Goal: Share content: Share content

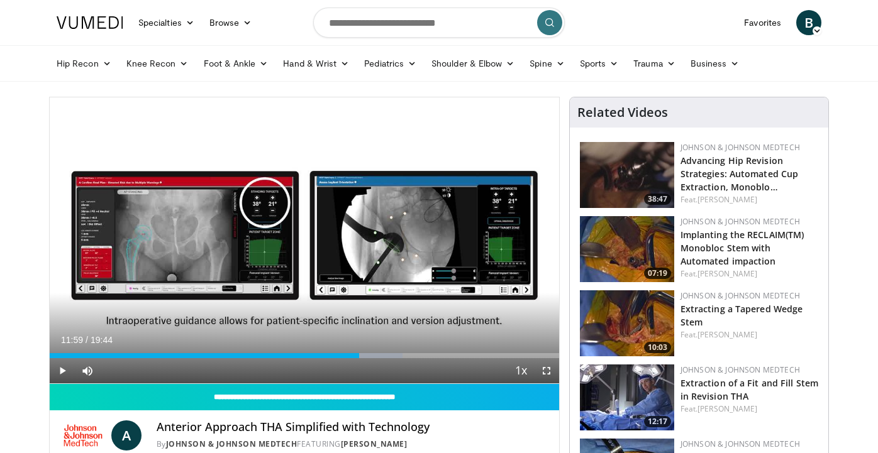
click at [806, 21] on span "B" at bounding box center [808, 22] width 25 height 25
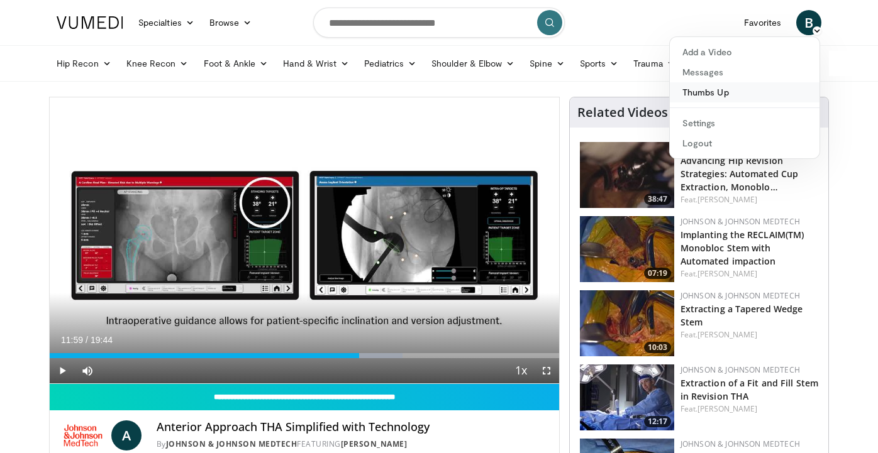
click at [714, 92] on link "Thumbs Up" at bounding box center [745, 92] width 150 height 20
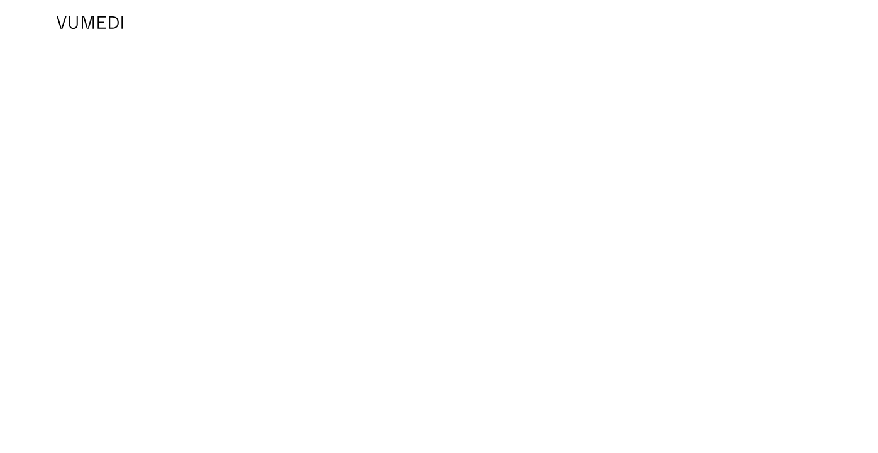
scroll to position [252, 0]
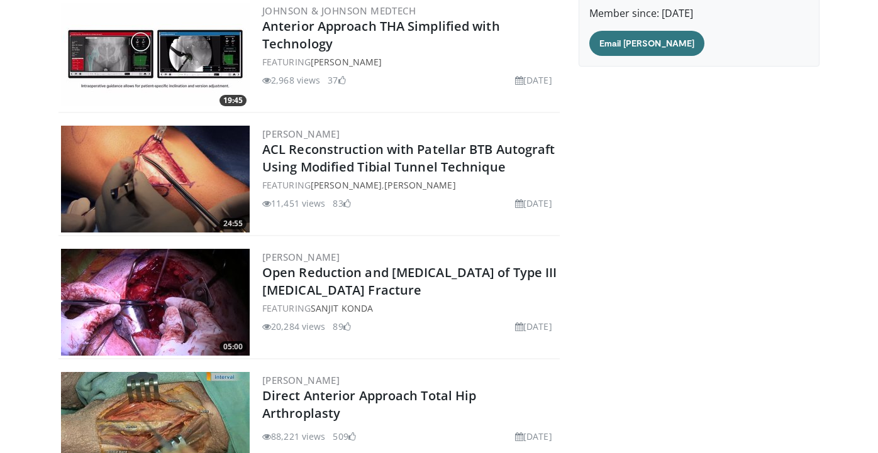
click at [205, 409] on img at bounding box center [155, 425] width 189 height 107
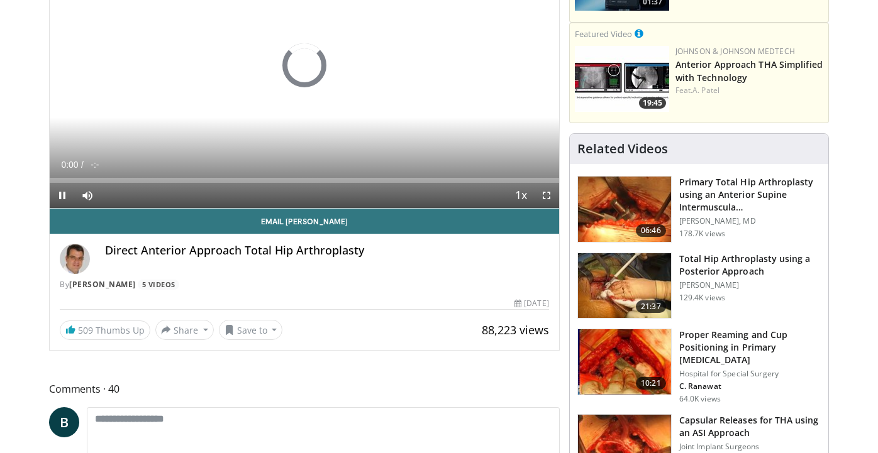
scroll to position [176, 0]
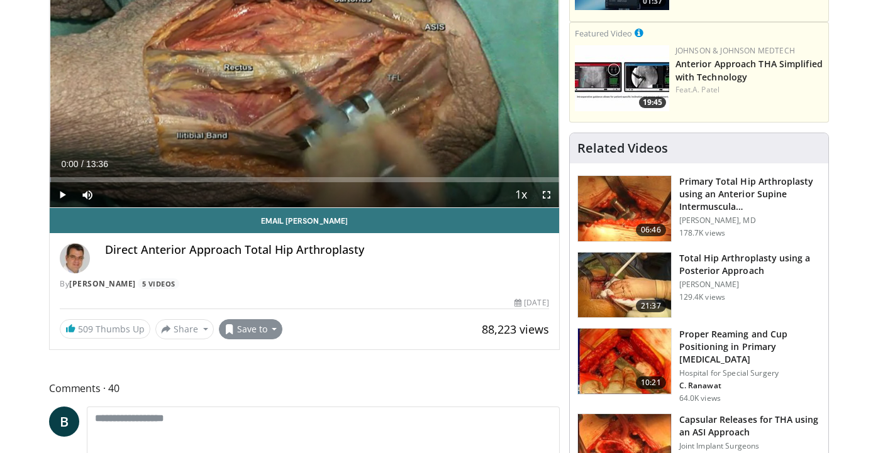
click at [264, 334] on button "Save to" at bounding box center [251, 329] width 64 height 20
click at [351, 282] on div "By Michael Nogler 5 Videos" at bounding box center [304, 284] width 489 height 11
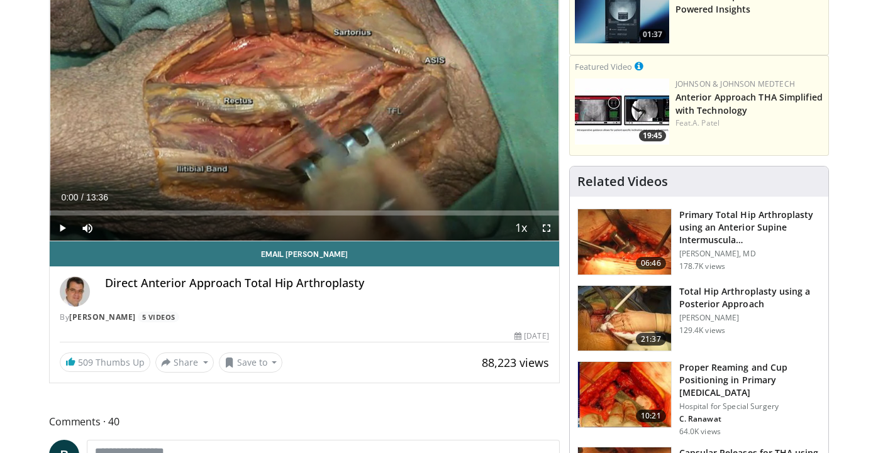
scroll to position [140, 0]
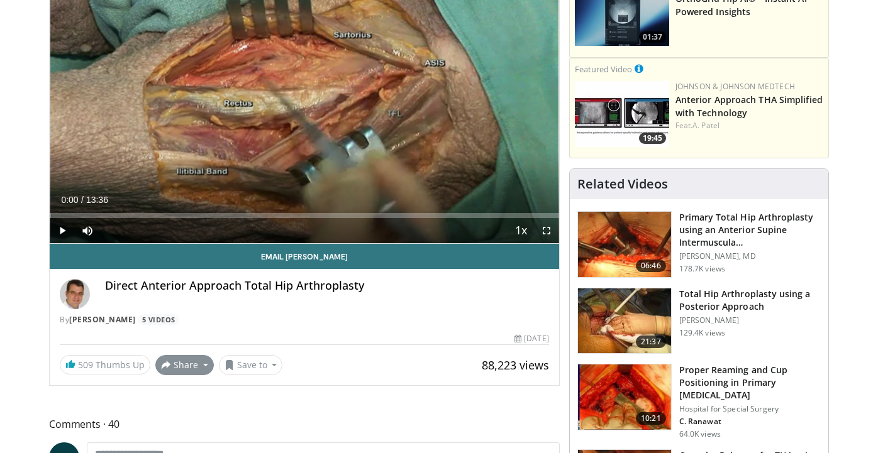
click at [179, 360] on button "Share" at bounding box center [184, 365] width 58 height 20
click at [189, 394] on span "E-mail" at bounding box center [183, 393] width 36 height 14
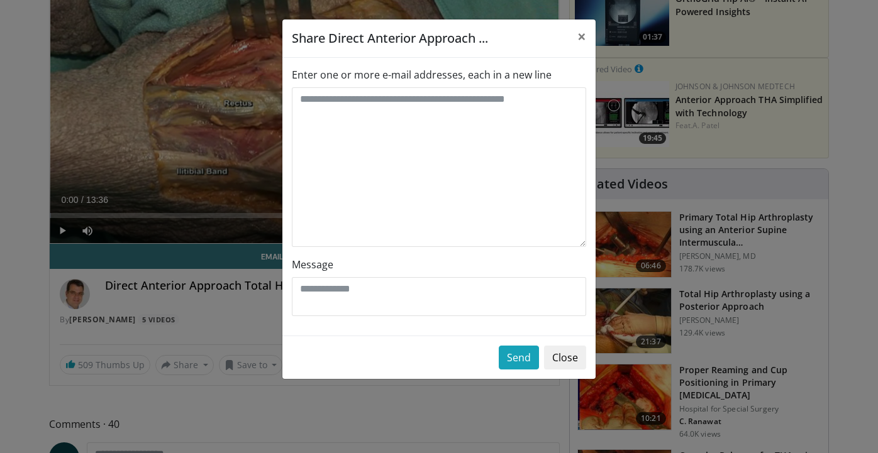
click at [357, 74] on label "Enter one or more e-mail addresses, each in a new line" at bounding box center [422, 74] width 260 height 15
click at [357, 87] on textarea "Enter one or more e-mail addresses, each in a new line" at bounding box center [439, 167] width 294 height 160
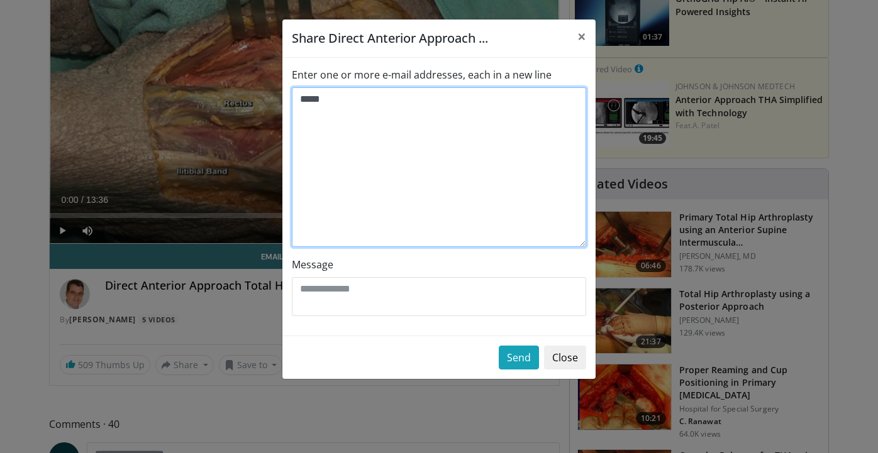
type textarea "*****"
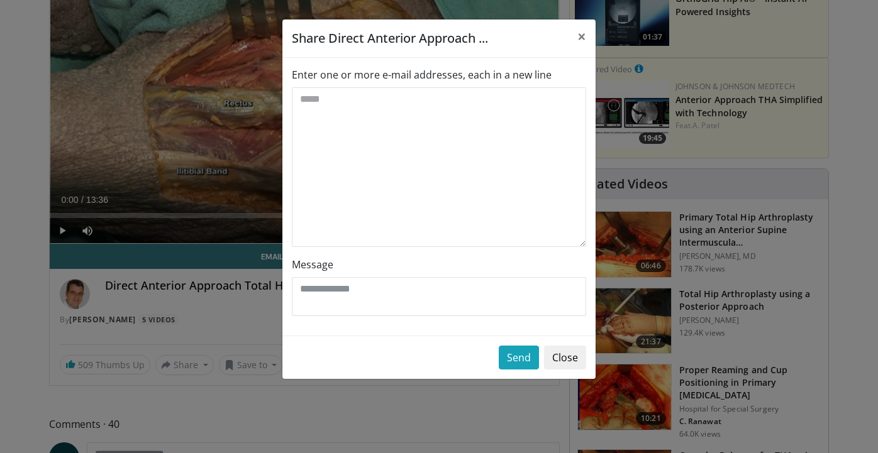
click at [570, 361] on button "Close" at bounding box center [565, 358] width 42 height 24
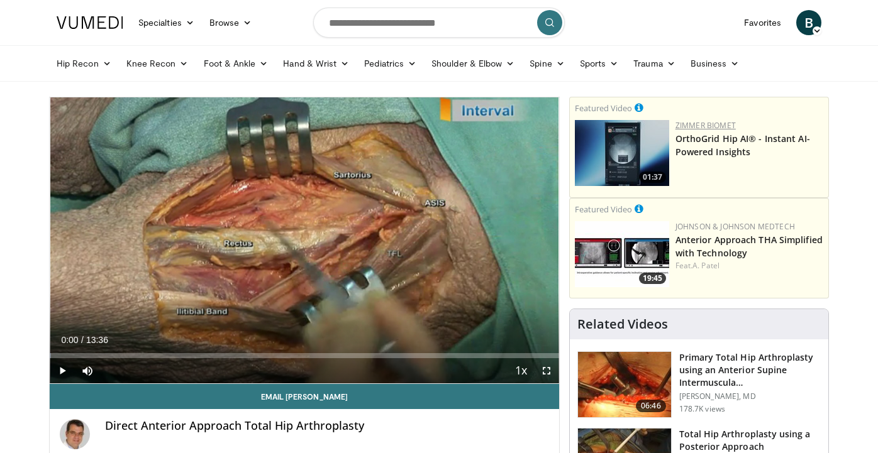
scroll to position [0, 0]
click at [760, 24] on link "Favorites" at bounding box center [762, 22] width 52 height 25
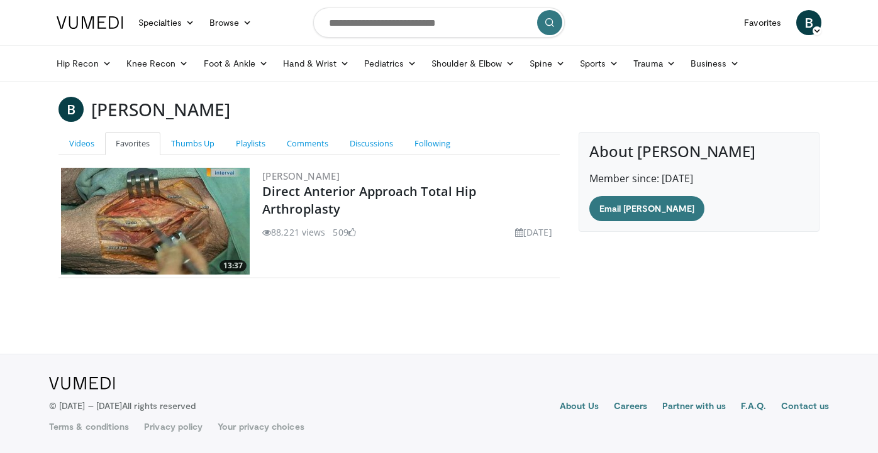
click at [805, 20] on span "B" at bounding box center [808, 22] width 25 height 25
click at [721, 98] on link "Thumbs Up" at bounding box center [745, 92] width 150 height 20
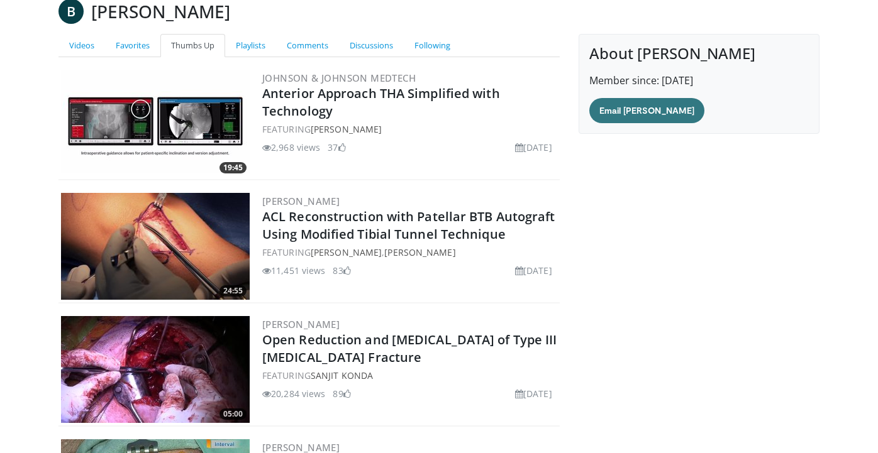
scroll to position [133, 0]
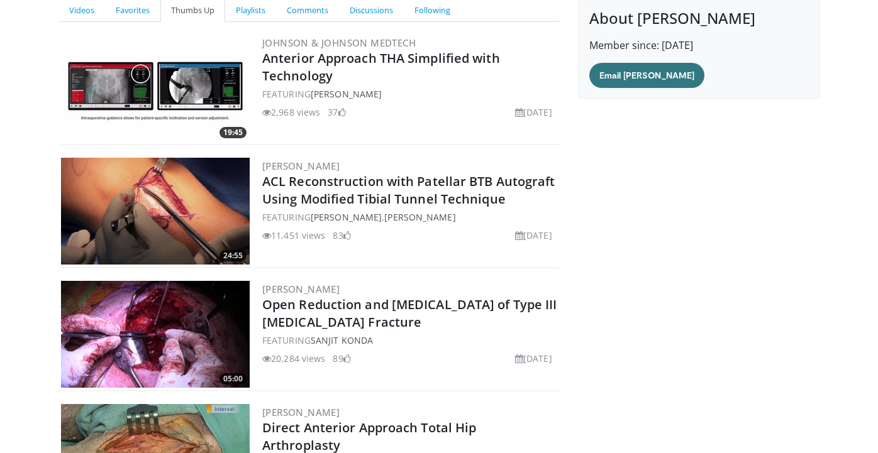
click at [204, 82] on img at bounding box center [155, 88] width 189 height 107
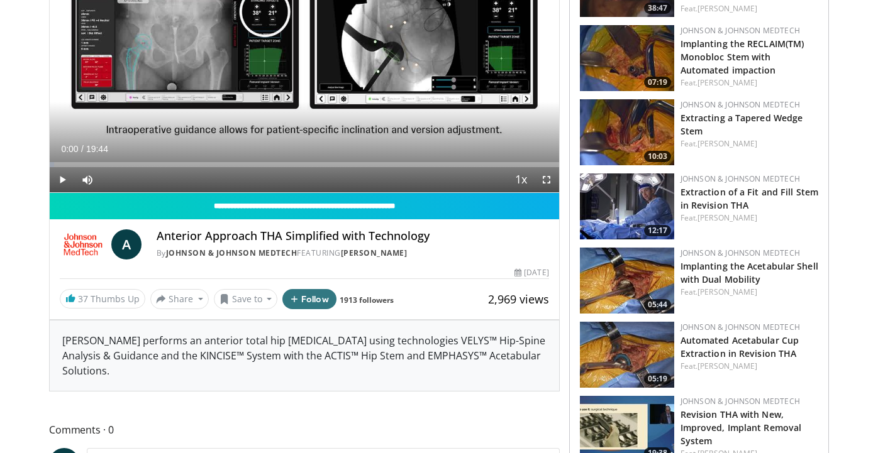
scroll to position [192, 0]
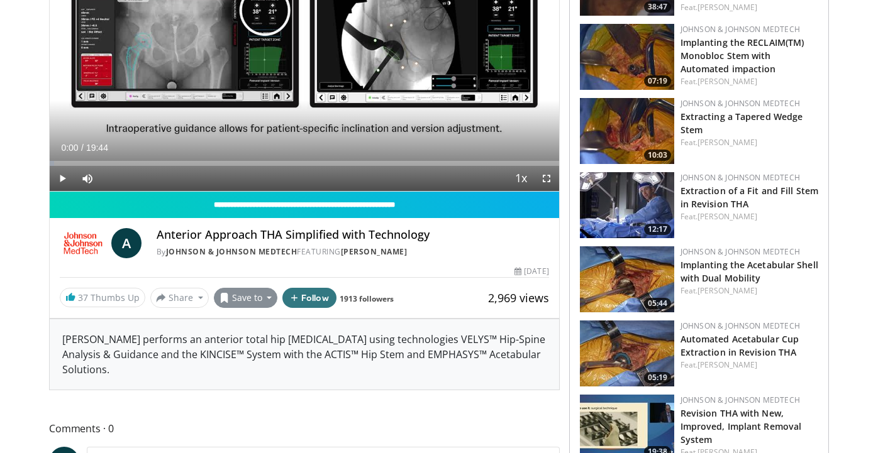
click at [259, 296] on button "Save to" at bounding box center [246, 298] width 64 height 20
click at [263, 325] on span "Add to Favorites" at bounding box center [268, 325] width 77 height 14
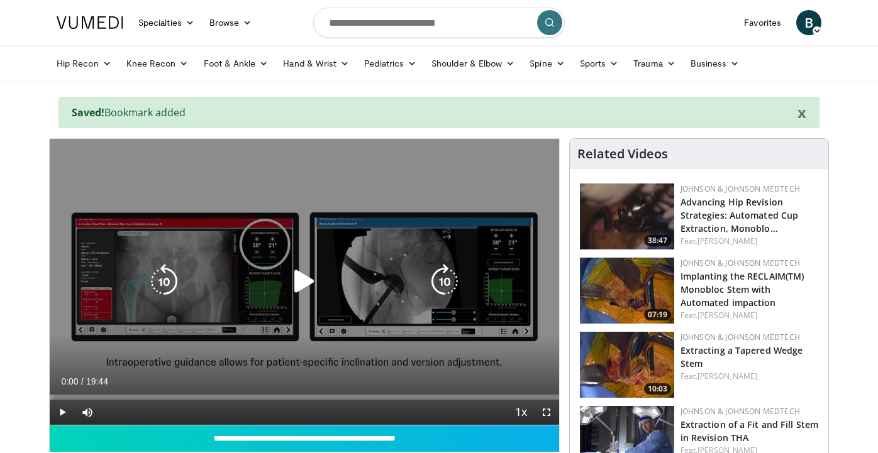
scroll to position [0, 0]
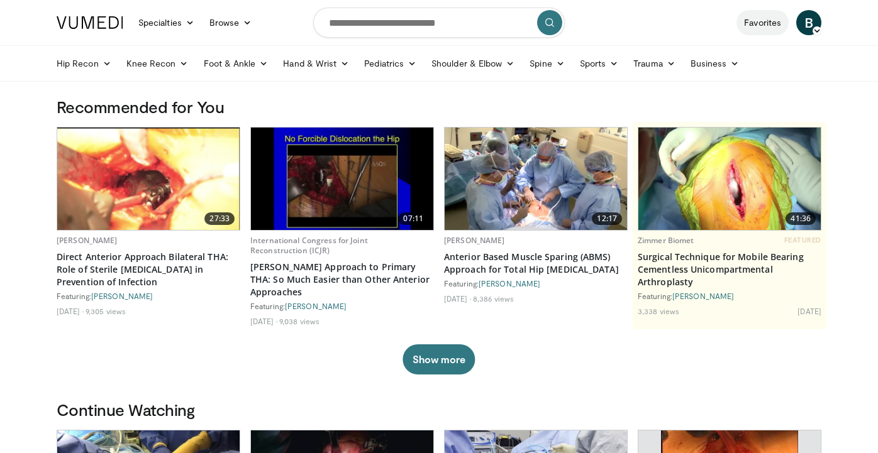
click at [780, 12] on link "Favorites" at bounding box center [762, 22] width 52 height 25
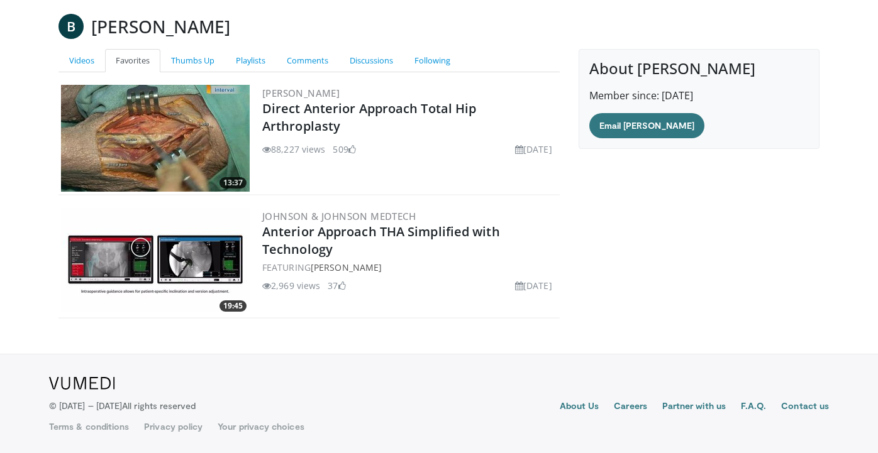
scroll to position [83, 0]
click at [213, 139] on img at bounding box center [155, 138] width 189 height 107
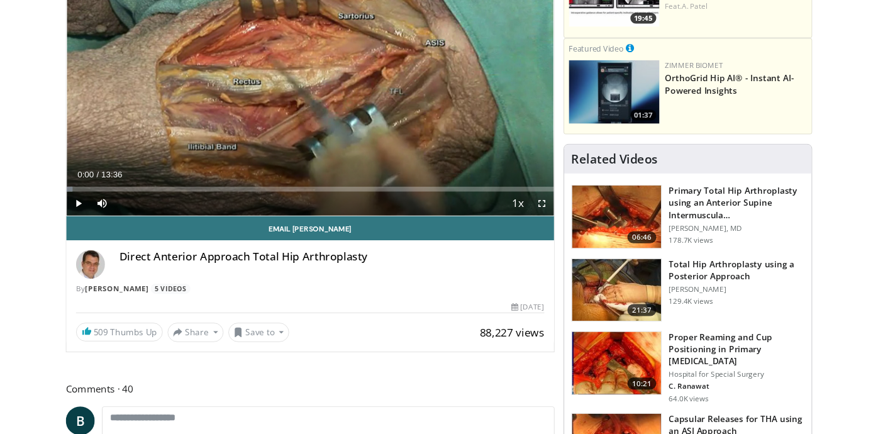
scroll to position [163, 0]
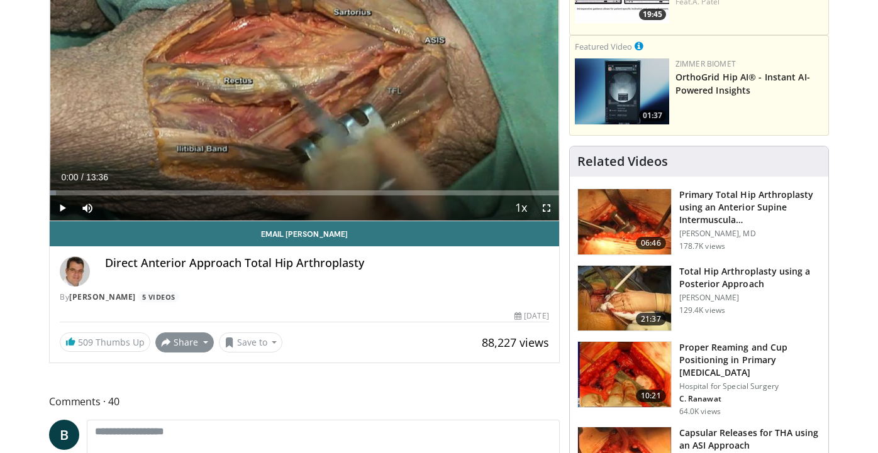
click at [194, 343] on button "Share" at bounding box center [184, 343] width 58 height 20
click at [183, 368] on span "E-mail" at bounding box center [183, 371] width 36 height 14
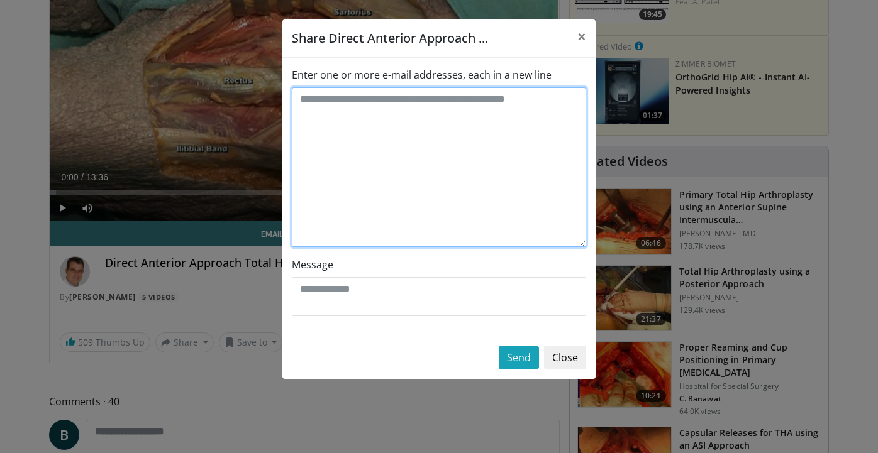
click at [353, 101] on textarea "Enter one or more e-mail addresses, each in a new line" at bounding box center [439, 167] width 294 height 160
type textarea "**********"
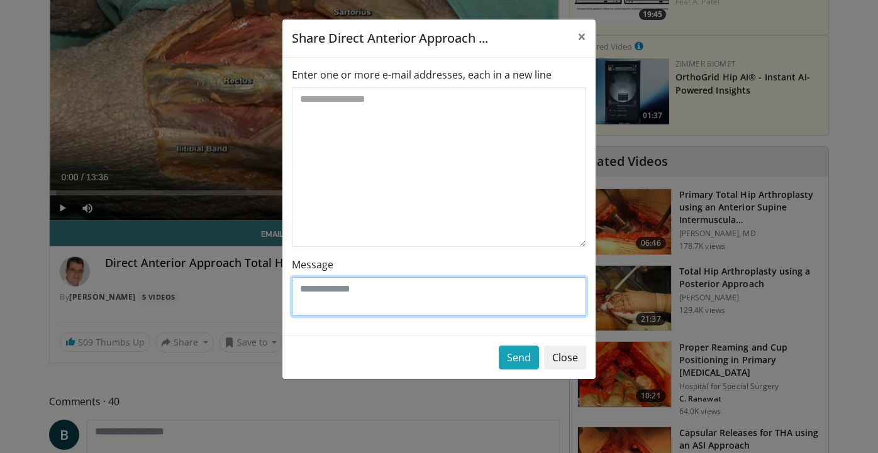
click at [307, 284] on textarea "Message" at bounding box center [439, 296] width 294 height 39
type textarea "**********"
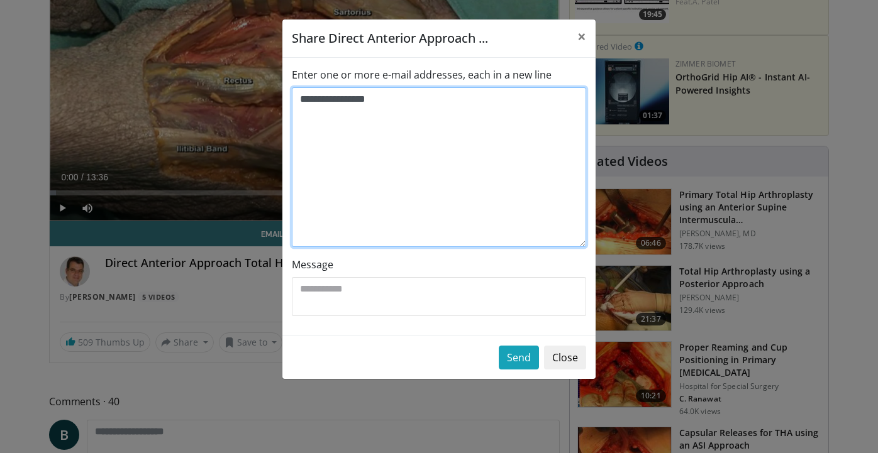
drag, startPoint x: 433, startPoint y: 105, endPoint x: 294, endPoint y: 96, distance: 139.3
click at [294, 96] on textarea "**********" at bounding box center [439, 167] width 294 height 160
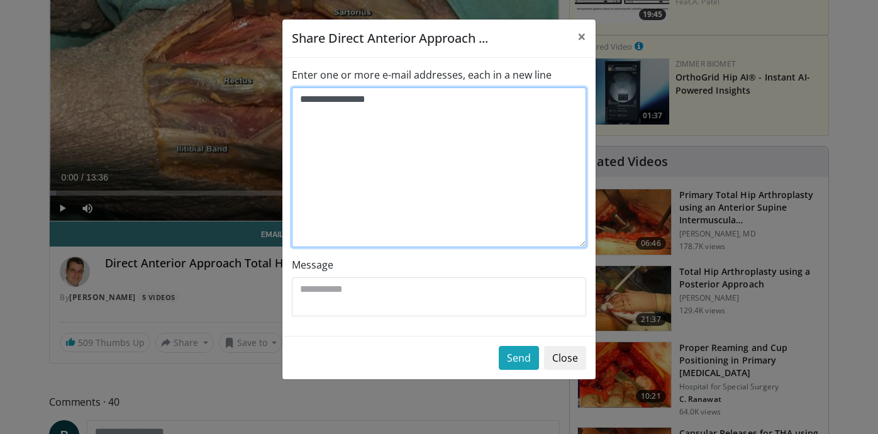
drag, startPoint x: 425, startPoint y: 106, endPoint x: 295, endPoint y: 104, distance: 130.2
click at [295, 104] on textarea "**********" at bounding box center [439, 167] width 294 height 160
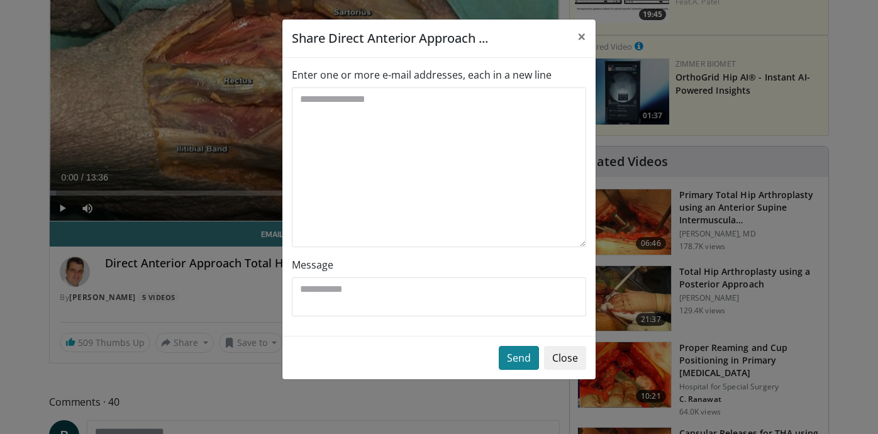
click at [521, 353] on button "Send" at bounding box center [519, 358] width 40 height 24
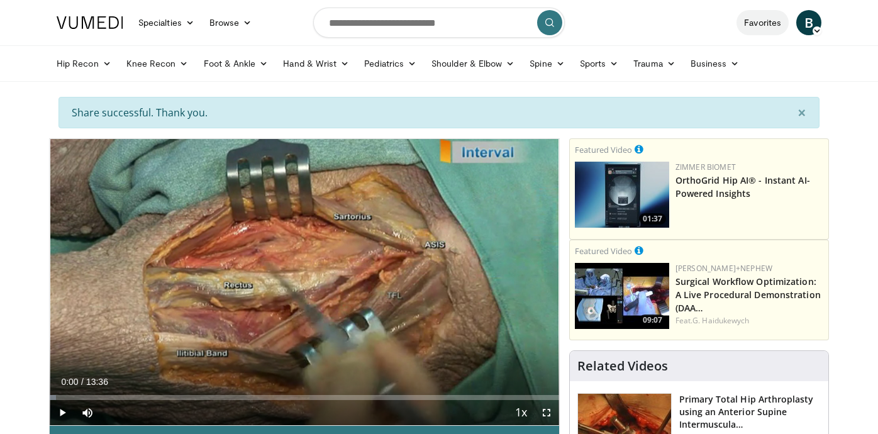
click at [753, 19] on link "Favorites" at bounding box center [762, 22] width 52 height 25
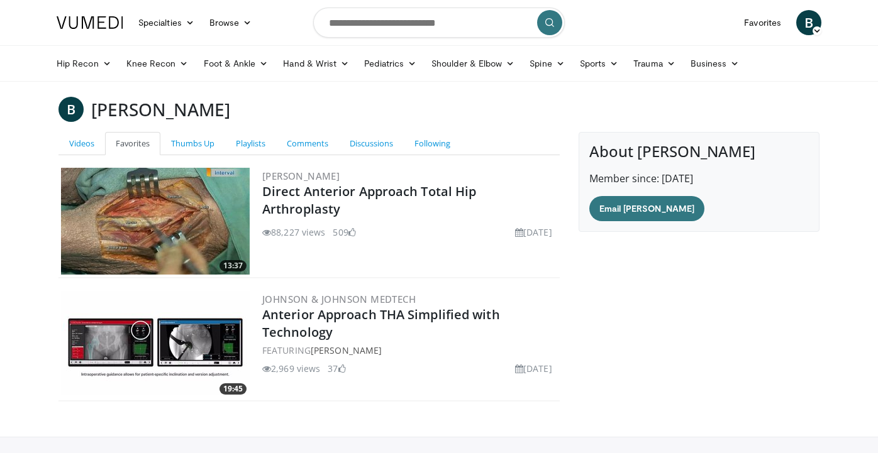
scroll to position [83, 0]
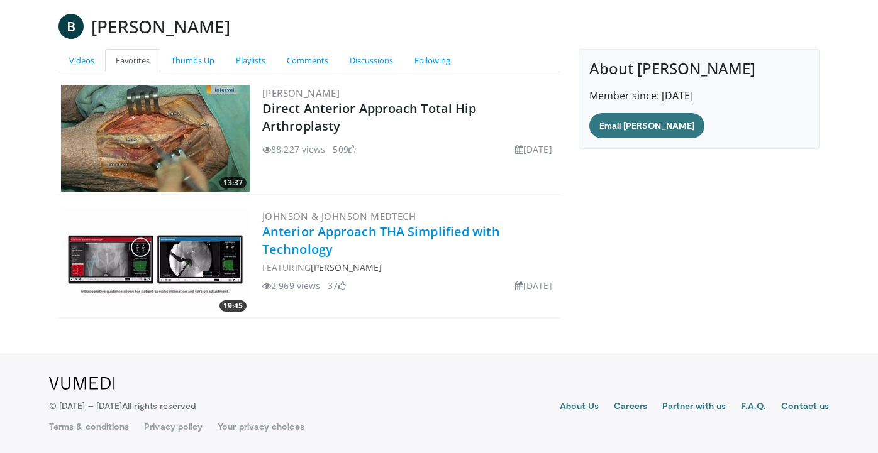
click at [352, 231] on link "Anterior Approach THA Simplified with Technology" at bounding box center [381, 240] width 238 height 35
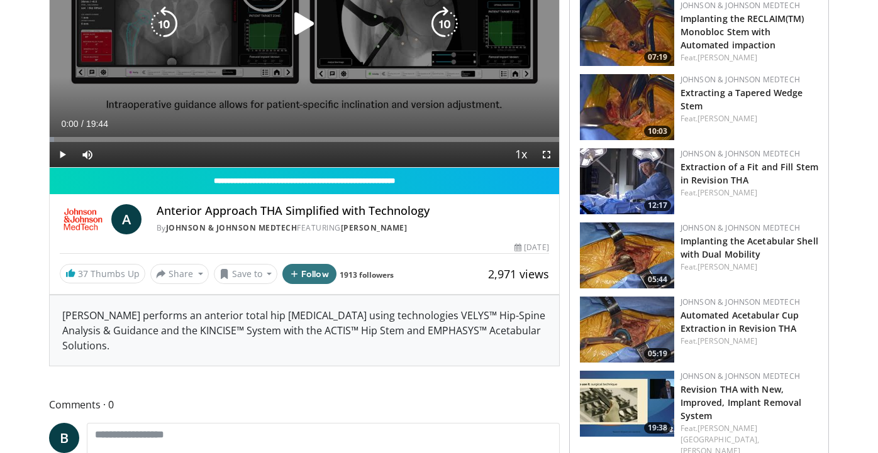
scroll to position [219, 0]
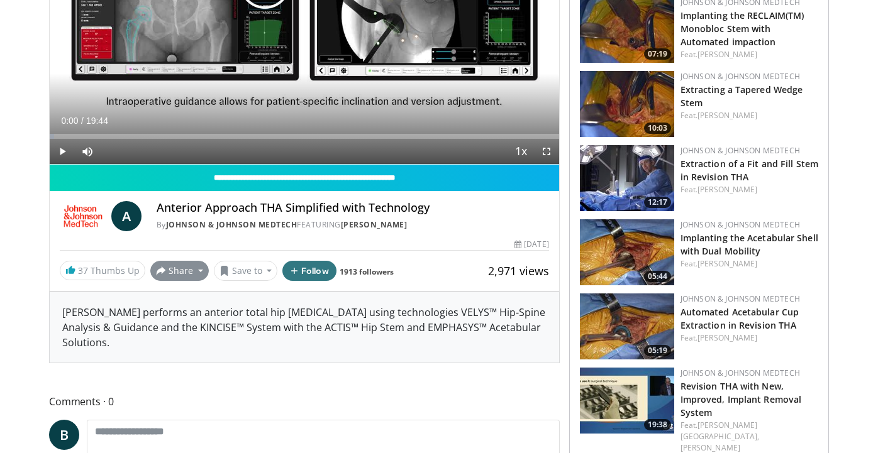
click at [166, 273] on button "Share" at bounding box center [179, 271] width 58 height 20
click at [172, 295] on span "E-mail" at bounding box center [178, 299] width 36 height 14
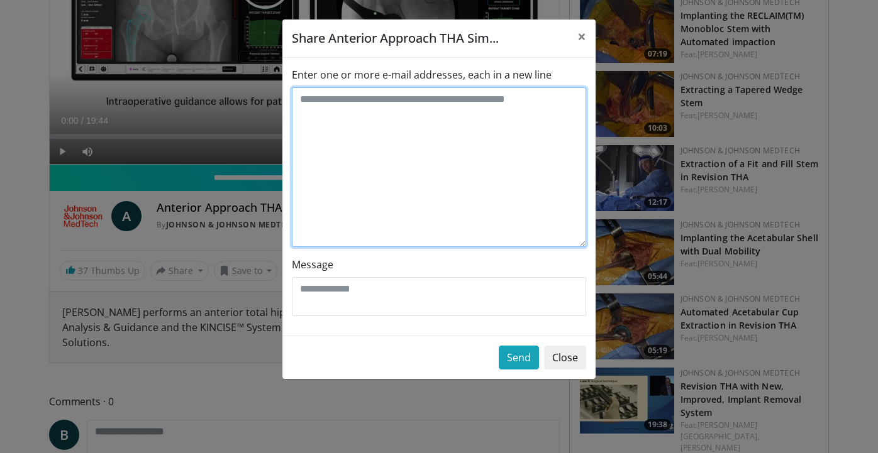
click at [328, 119] on textarea "Enter one or more e-mail addresses, each in a new line" at bounding box center [439, 167] width 294 height 160
paste textarea "**********"
type textarea "**********"
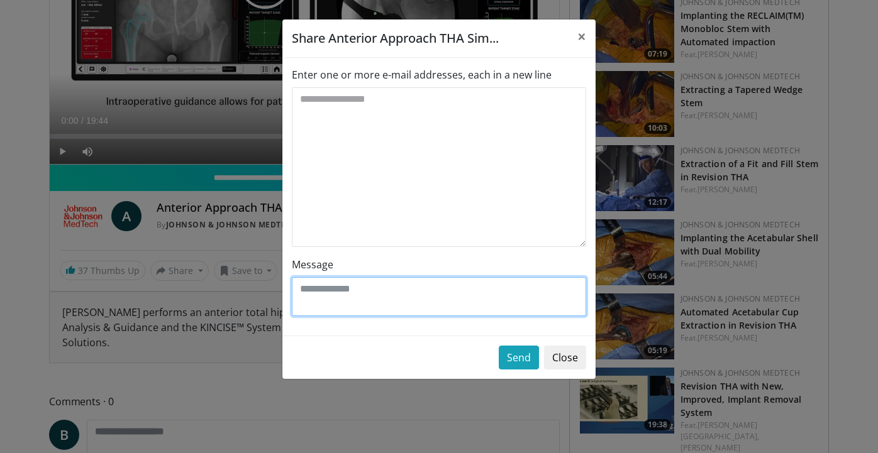
click at [328, 294] on textarea "Message" at bounding box center [439, 296] width 294 height 39
type textarea "**********"
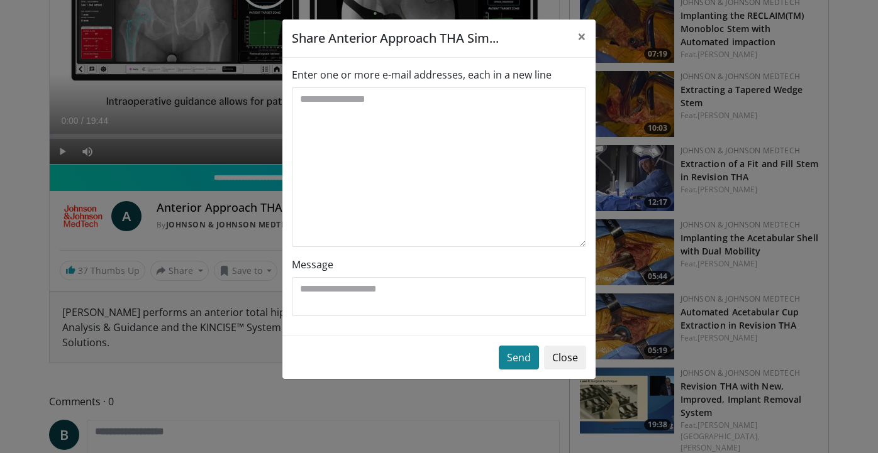
click at [516, 346] on button "Send" at bounding box center [519, 358] width 40 height 24
